Goal: Information Seeking & Learning: Learn about a topic

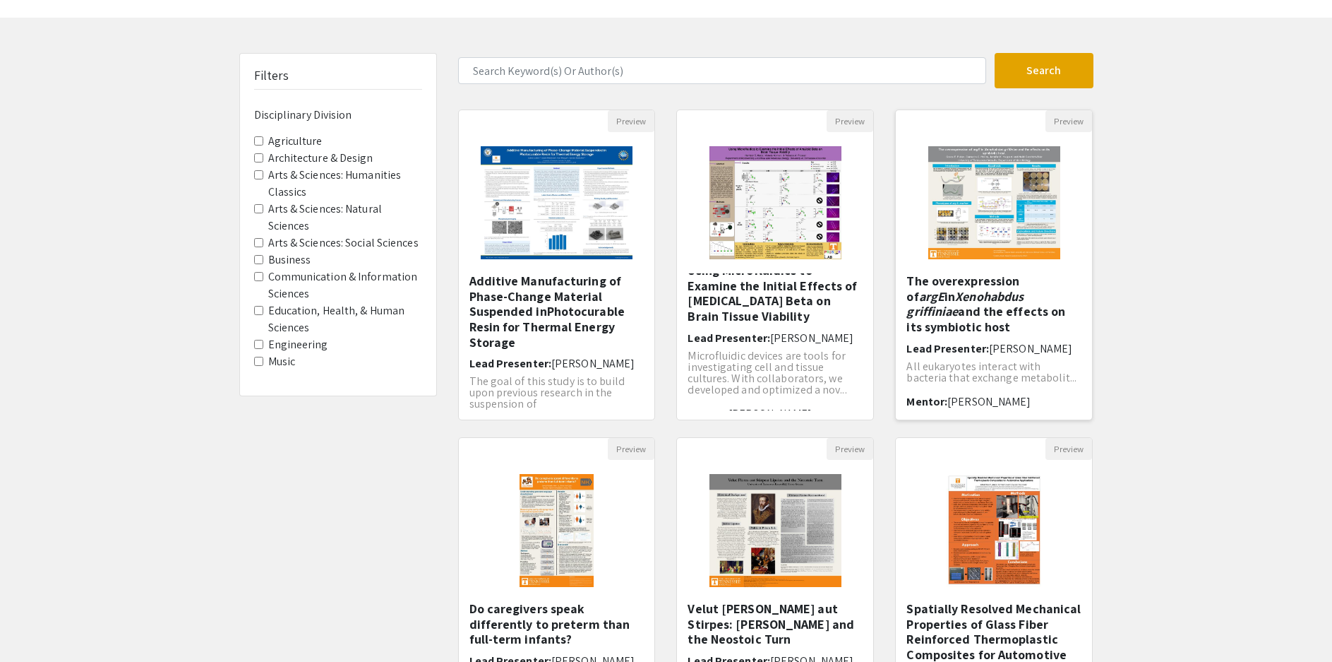
scroll to position [71, 0]
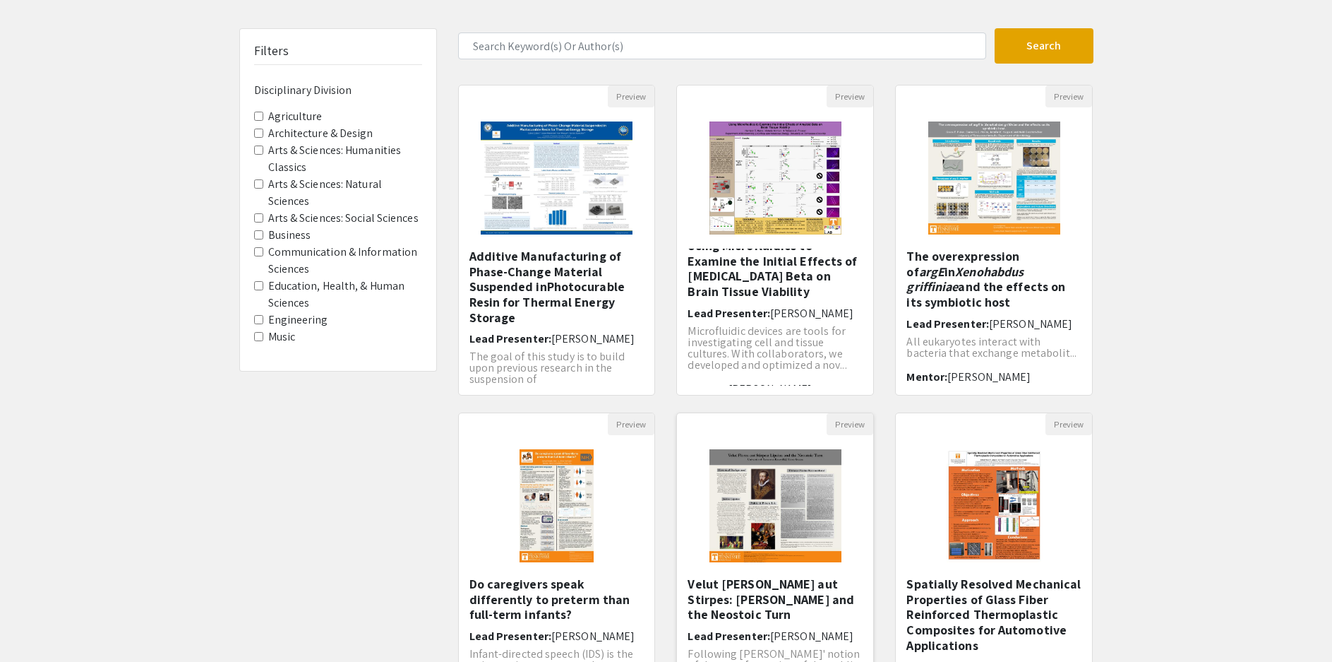
click at [806, 522] on img "Open Presentation <p>Velut Flores aut Stirpes: Justus Lipsius and the Neostoic …" at bounding box center [775, 505] width 160 height 141
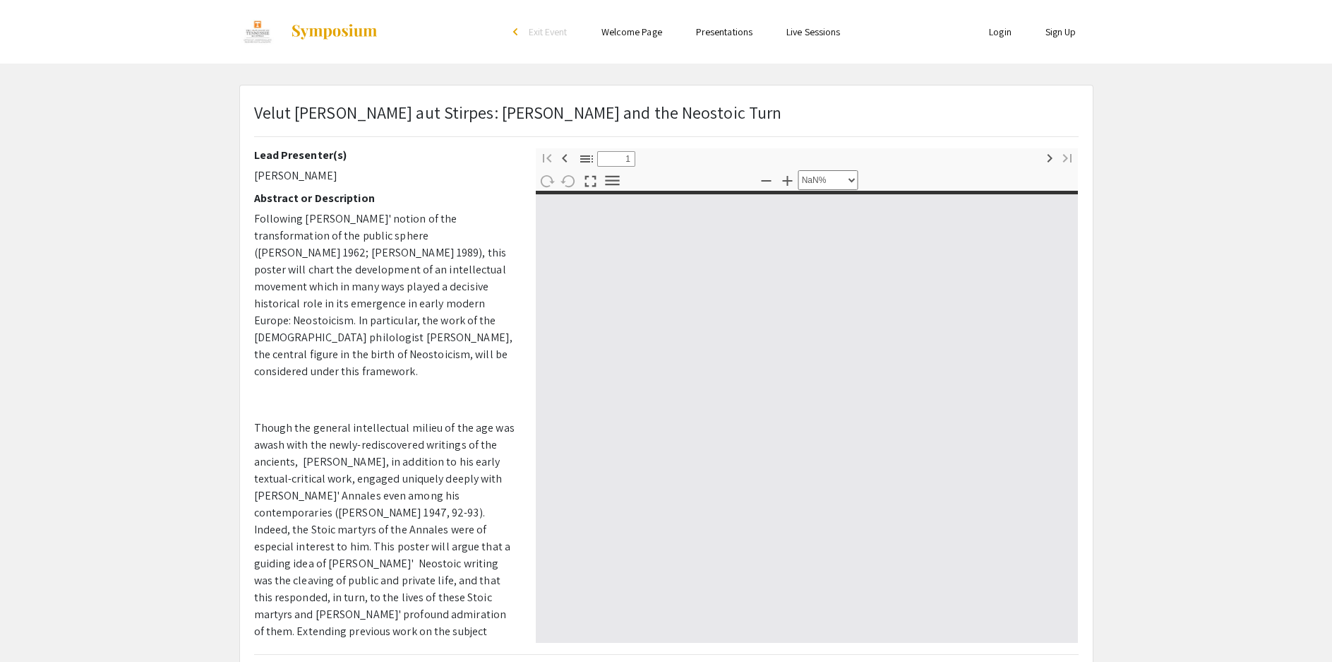
type input "0"
select select "custom"
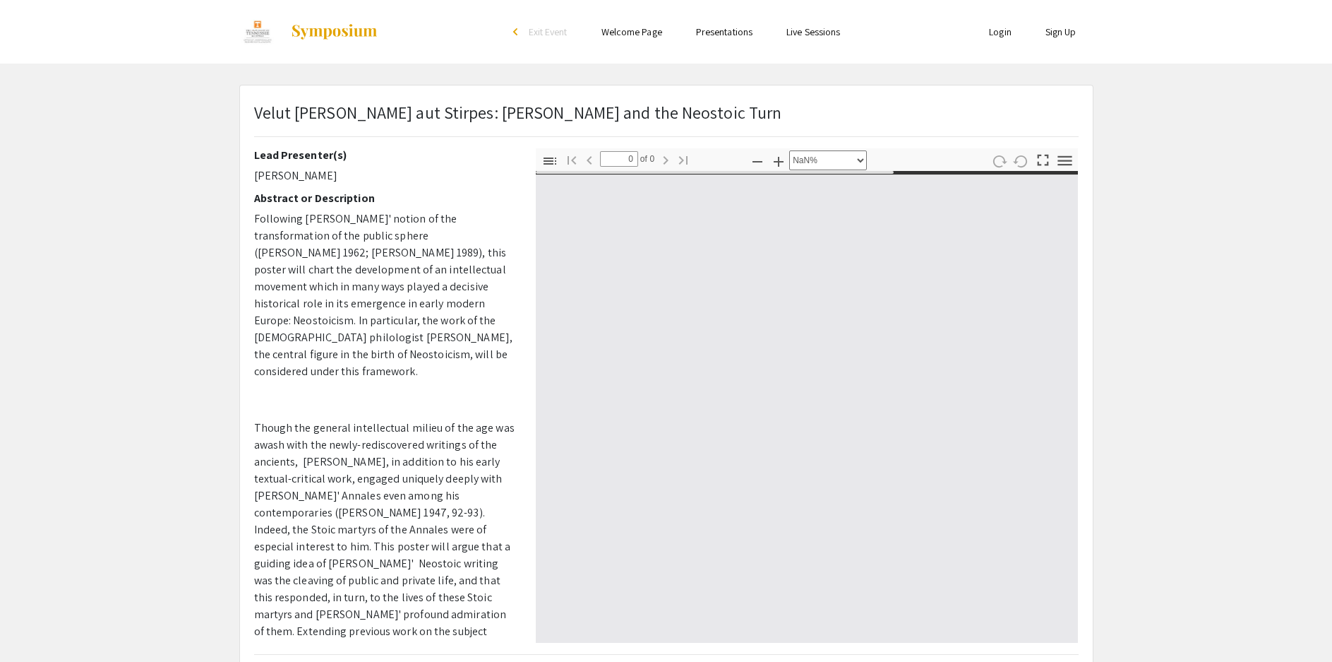
type input "1"
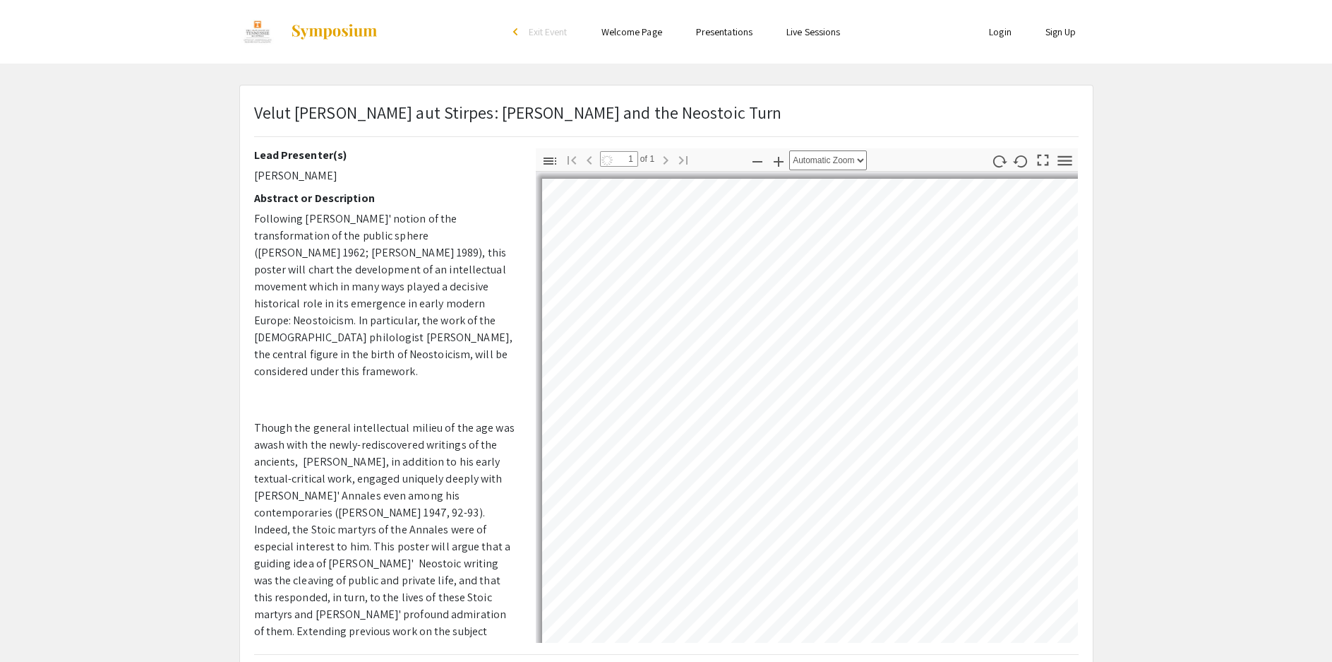
select select "auto"
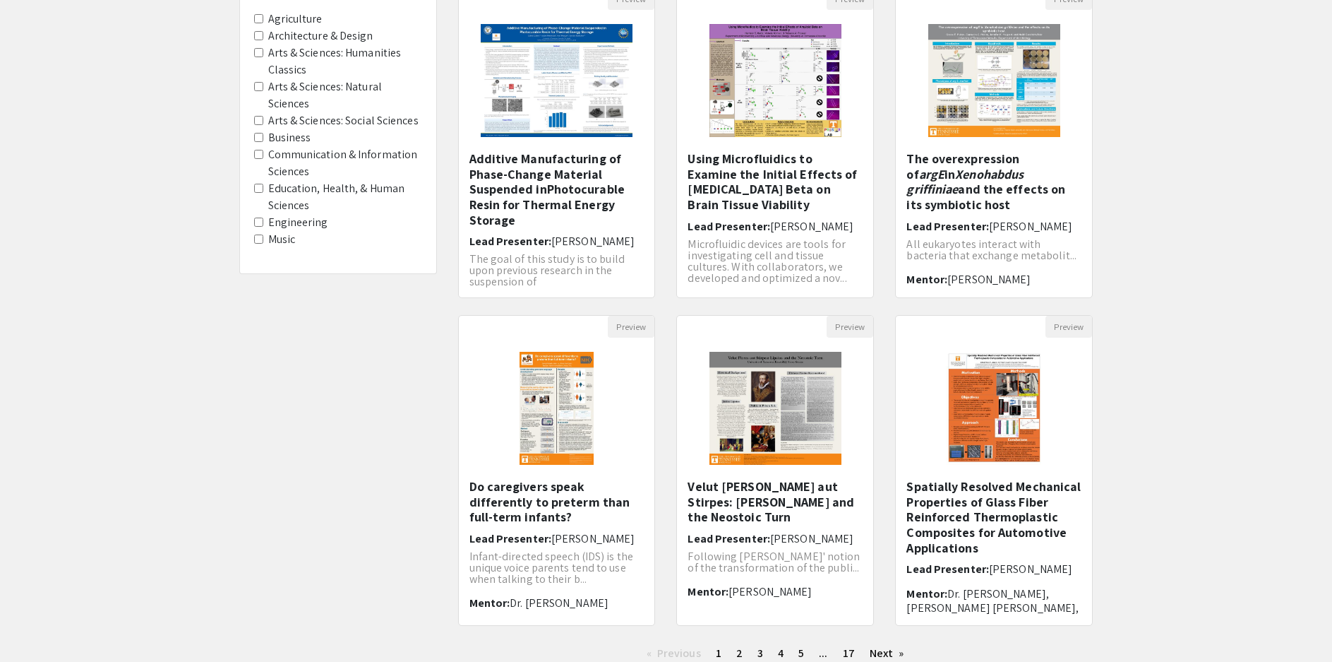
scroll to position [275, 0]
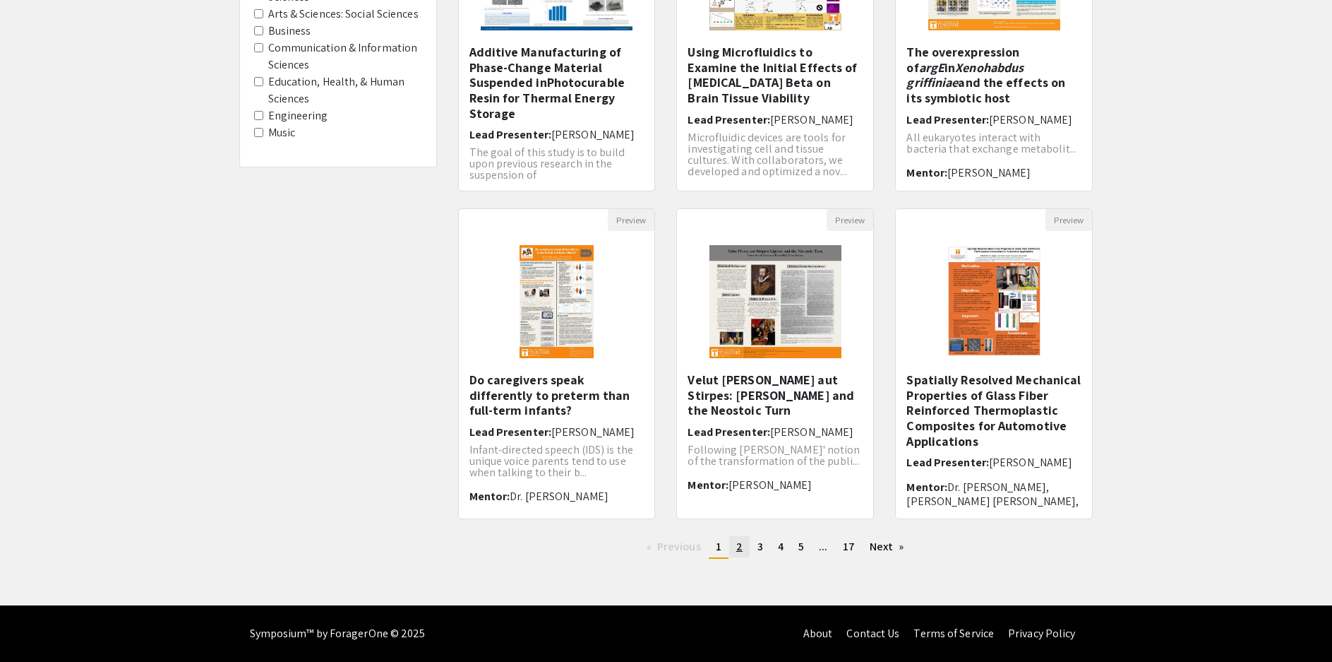
click at [743, 543] on link "page 2" at bounding box center [739, 546] width 20 height 21
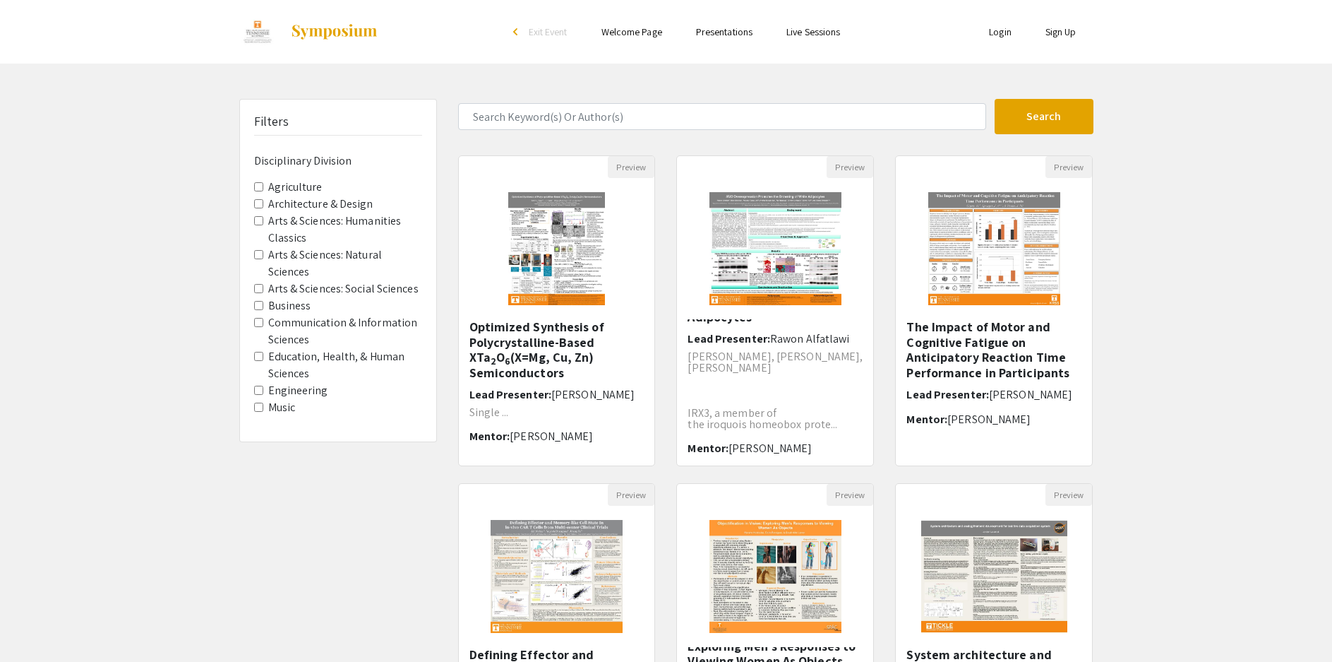
click at [282, 183] on label "Agriculture" at bounding box center [295, 187] width 54 height 17
click at [263, 183] on Division-Agriculture "Agriculture" at bounding box center [258, 186] width 9 height 9
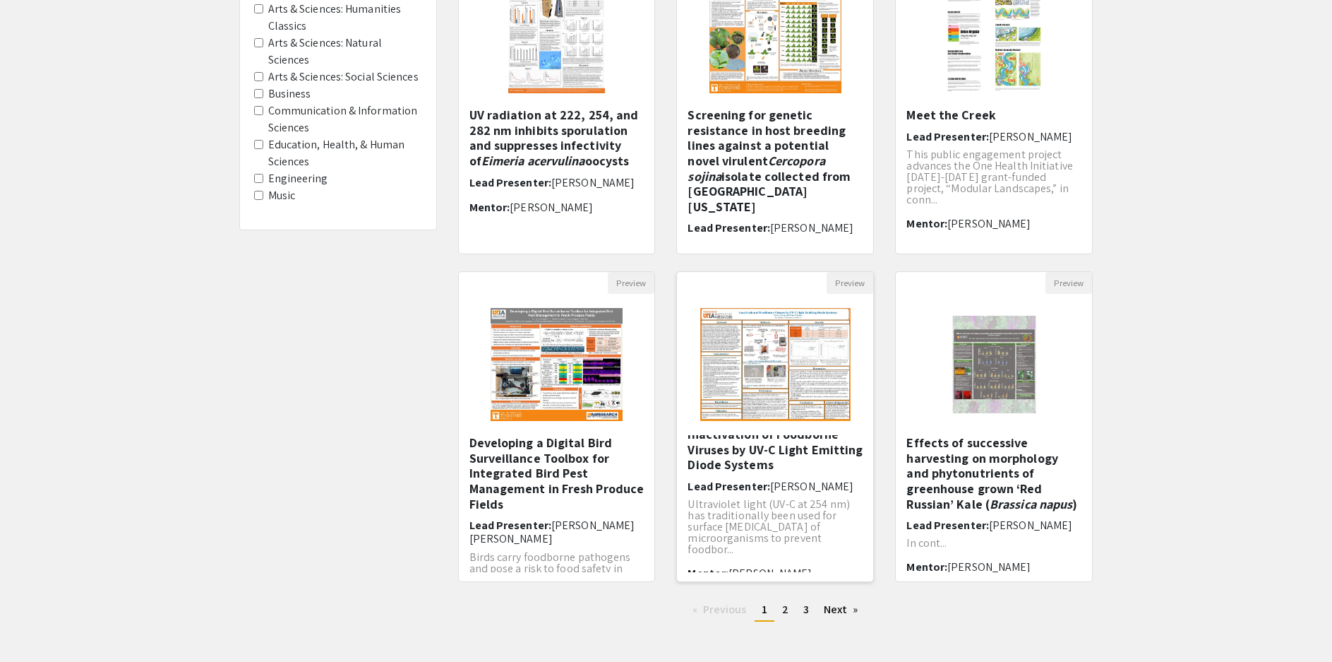
scroll to position [11, 0]
click at [785, 610] on span "2" at bounding box center [785, 609] width 6 height 15
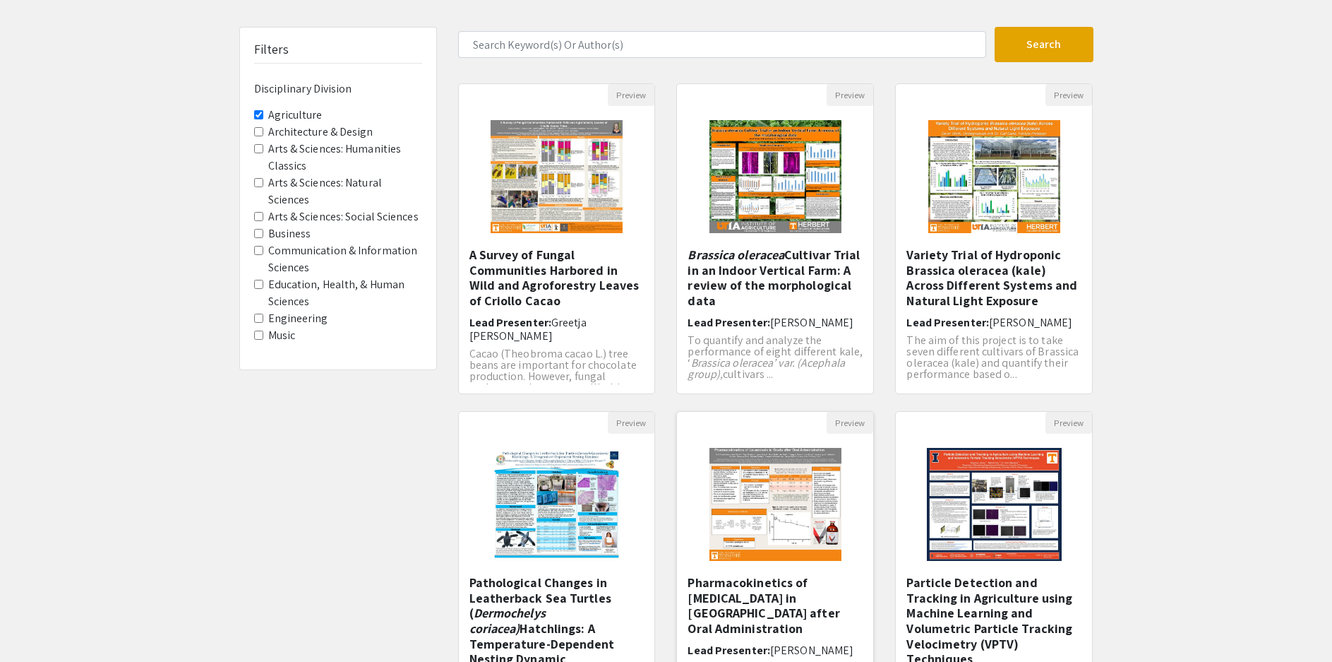
scroll to position [141, 0]
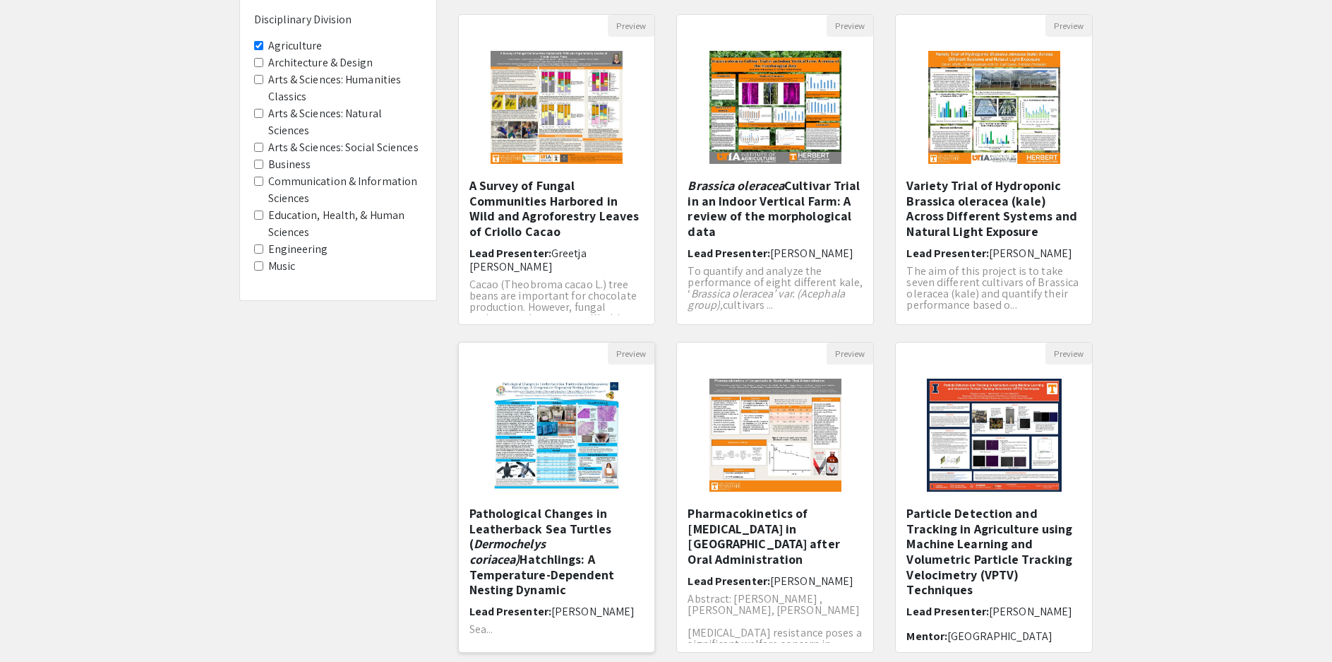
click at [498, 457] on img at bounding box center [556, 434] width 174 height 141
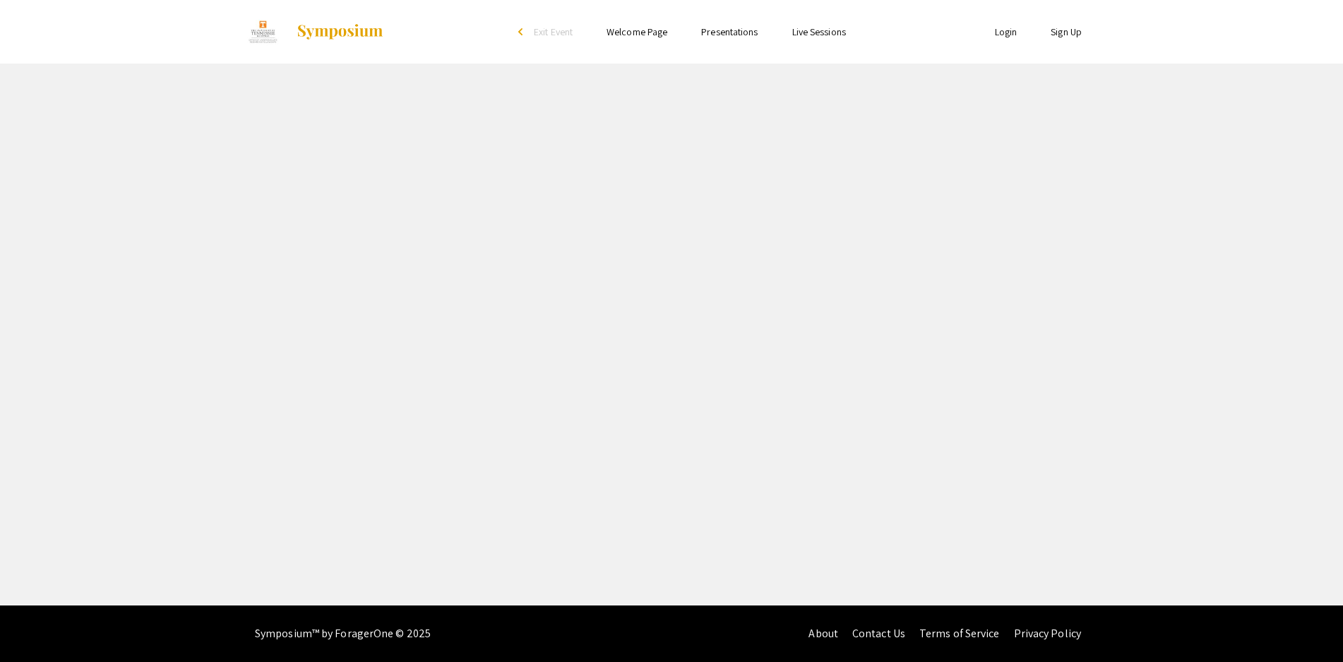
select select "custom"
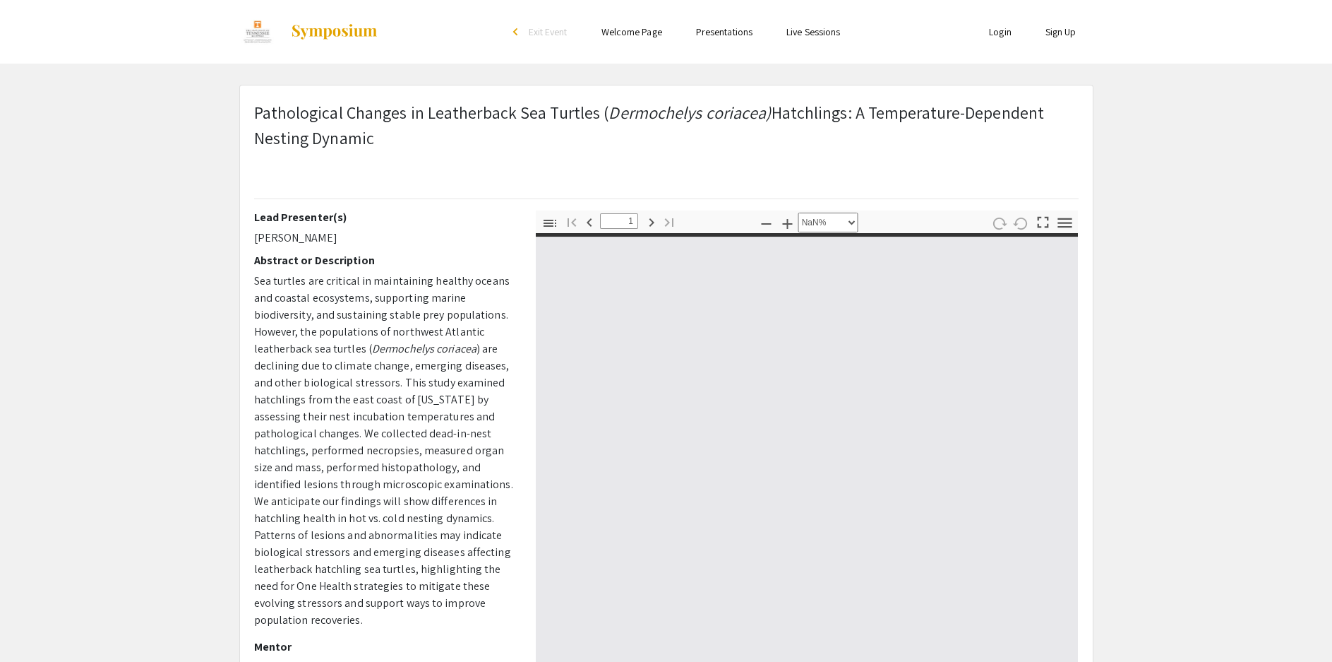
type input "0"
select select "custom"
type input "1"
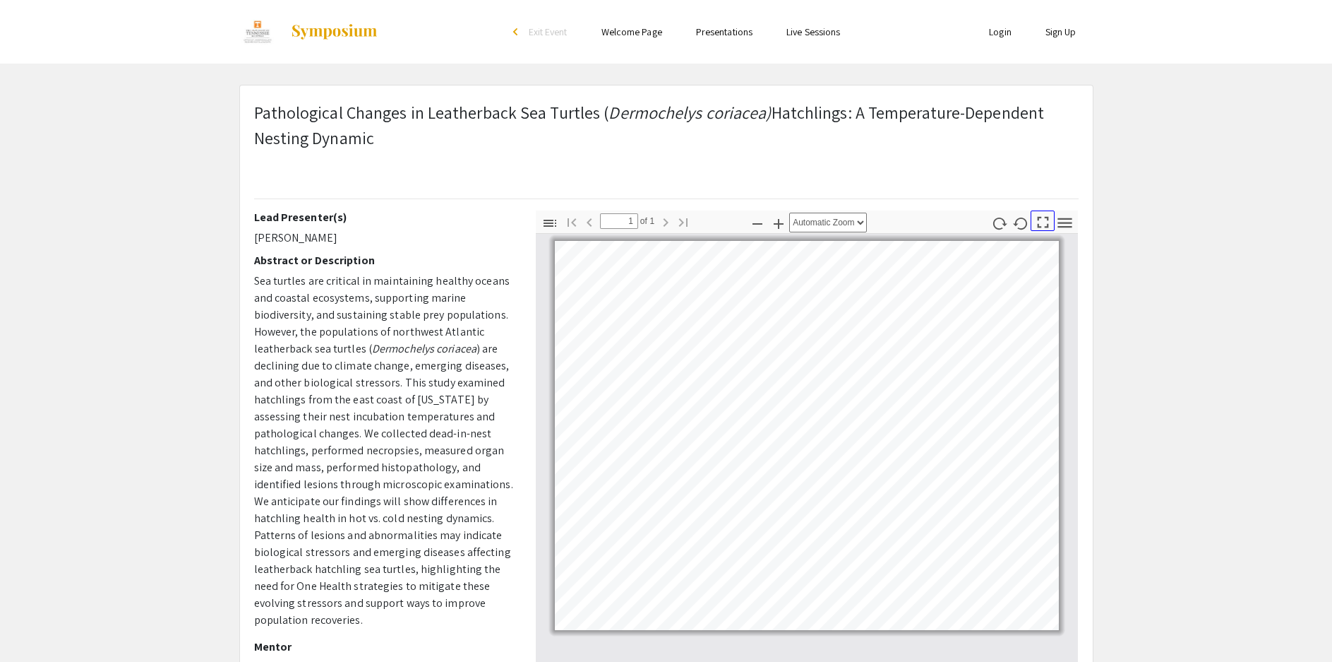
click at [1048, 223] on icon "button" at bounding box center [1043, 222] width 19 height 19
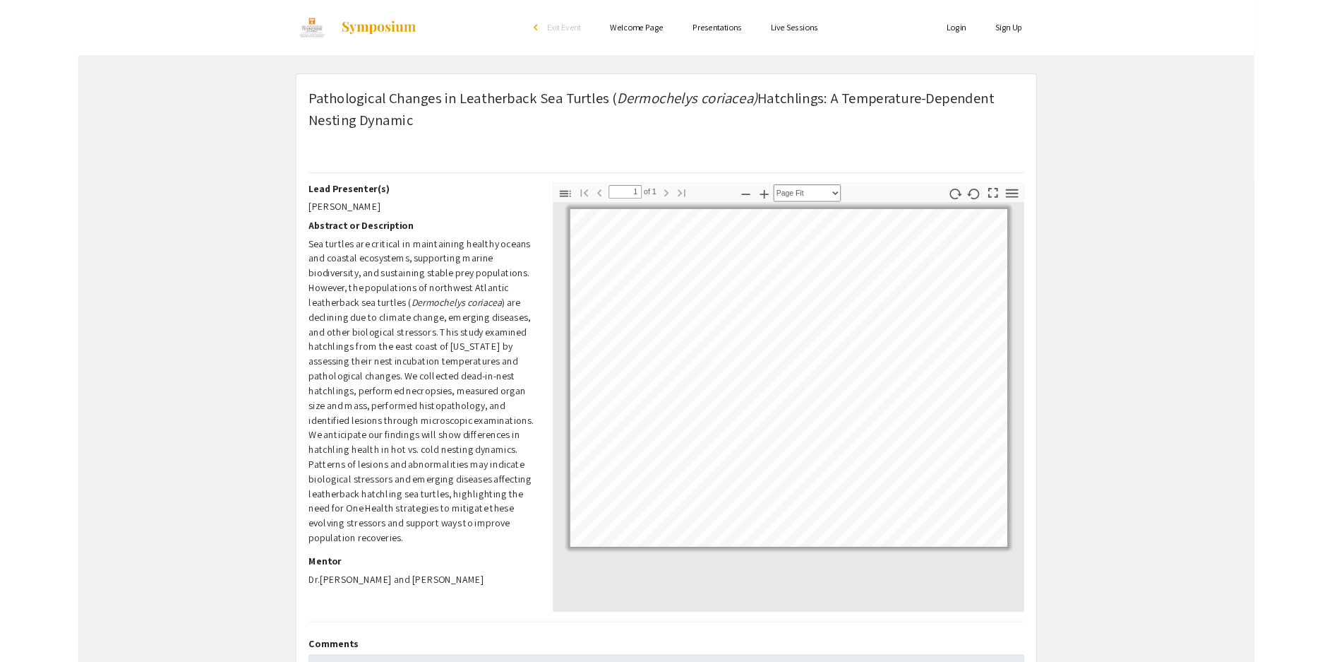
scroll to position [762, 0]
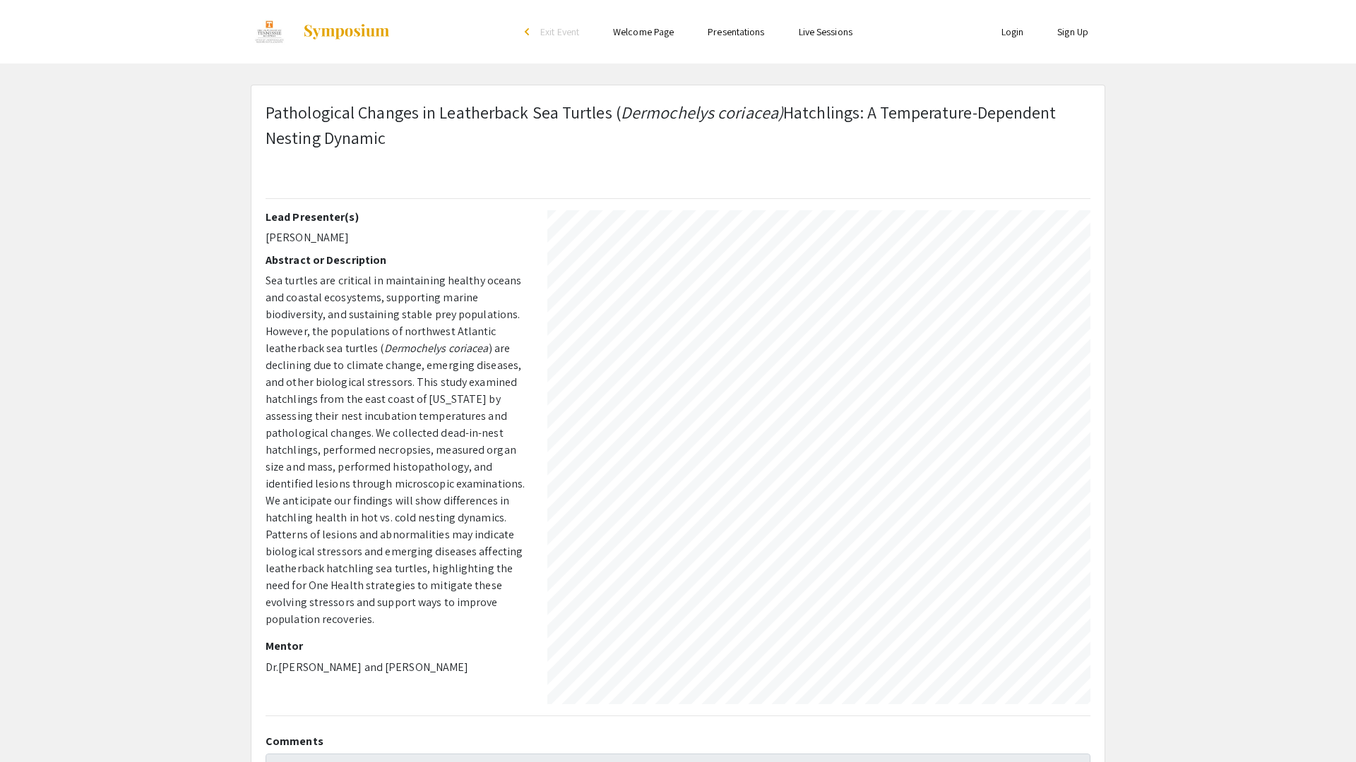
select select "auto"
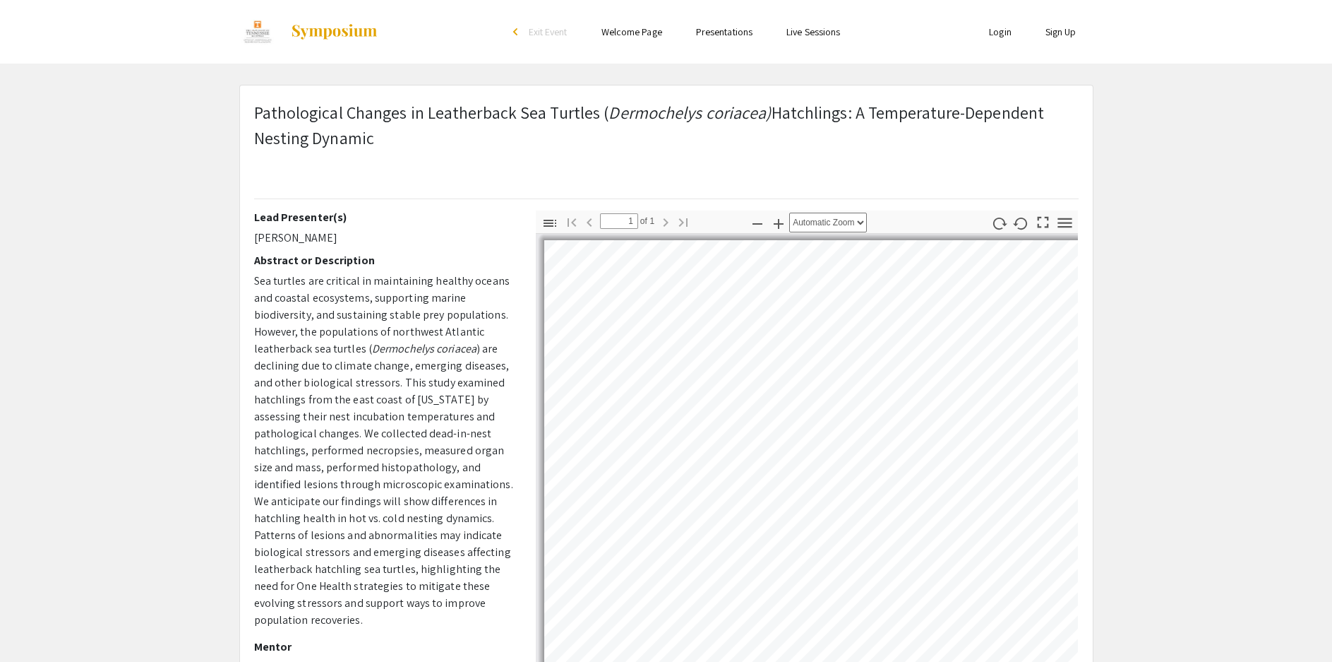
scroll to position [0, 0]
